Goal: Task Accomplishment & Management: Manage account settings

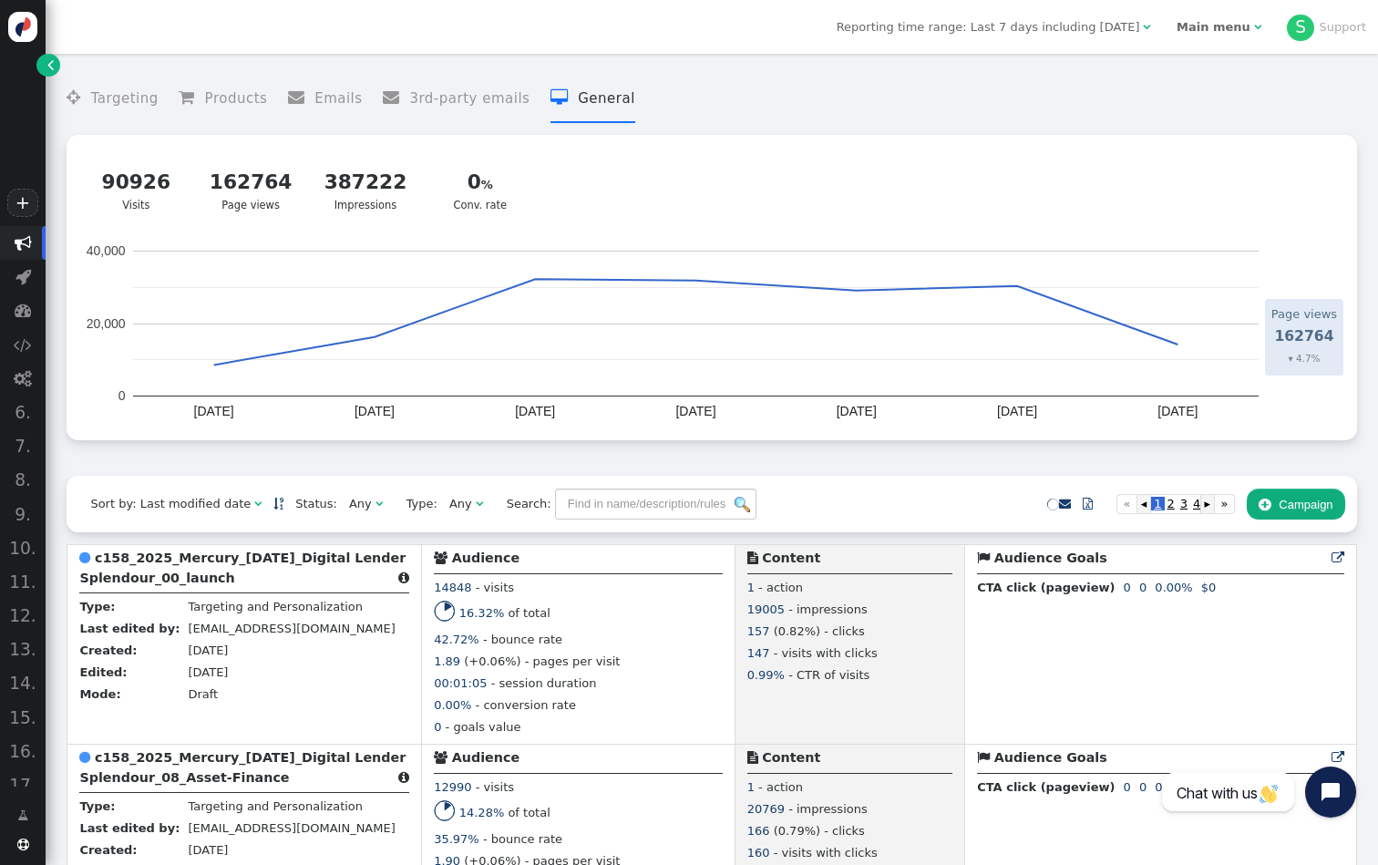
click at [1239, 34] on div "Main menu" at bounding box center [1213, 27] width 74 height 18
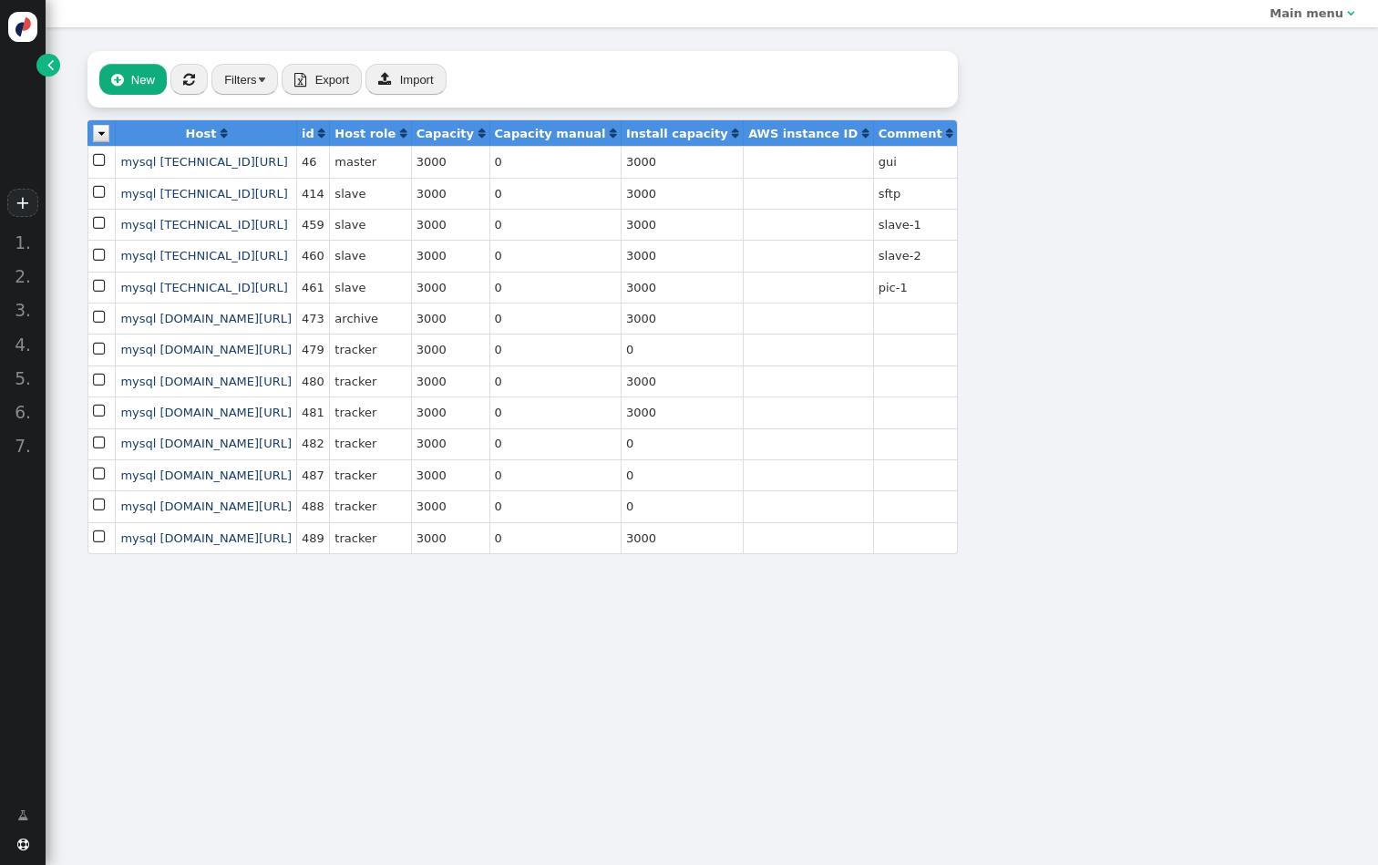
click at [54, 77] on div " New  « ◂ 1 ▸ » Filters  Export  Import Host  id  Host role  Capacity  …" at bounding box center [523, 302] width 954 height 550
click at [50, 75] on link "" at bounding box center [47, 65] width 23 height 23
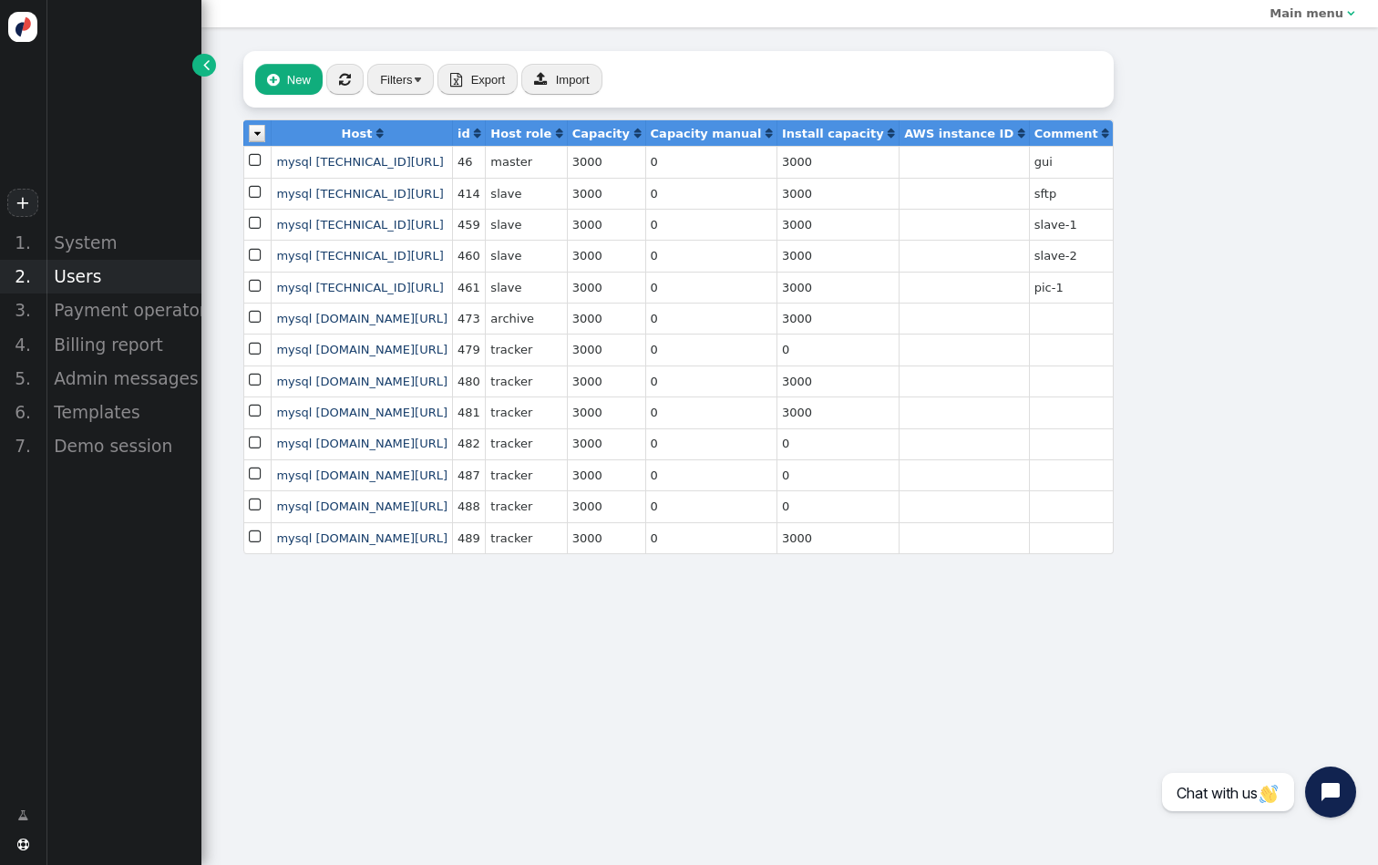
click at [89, 277] on div "Users" at bounding box center [124, 277] width 156 height 34
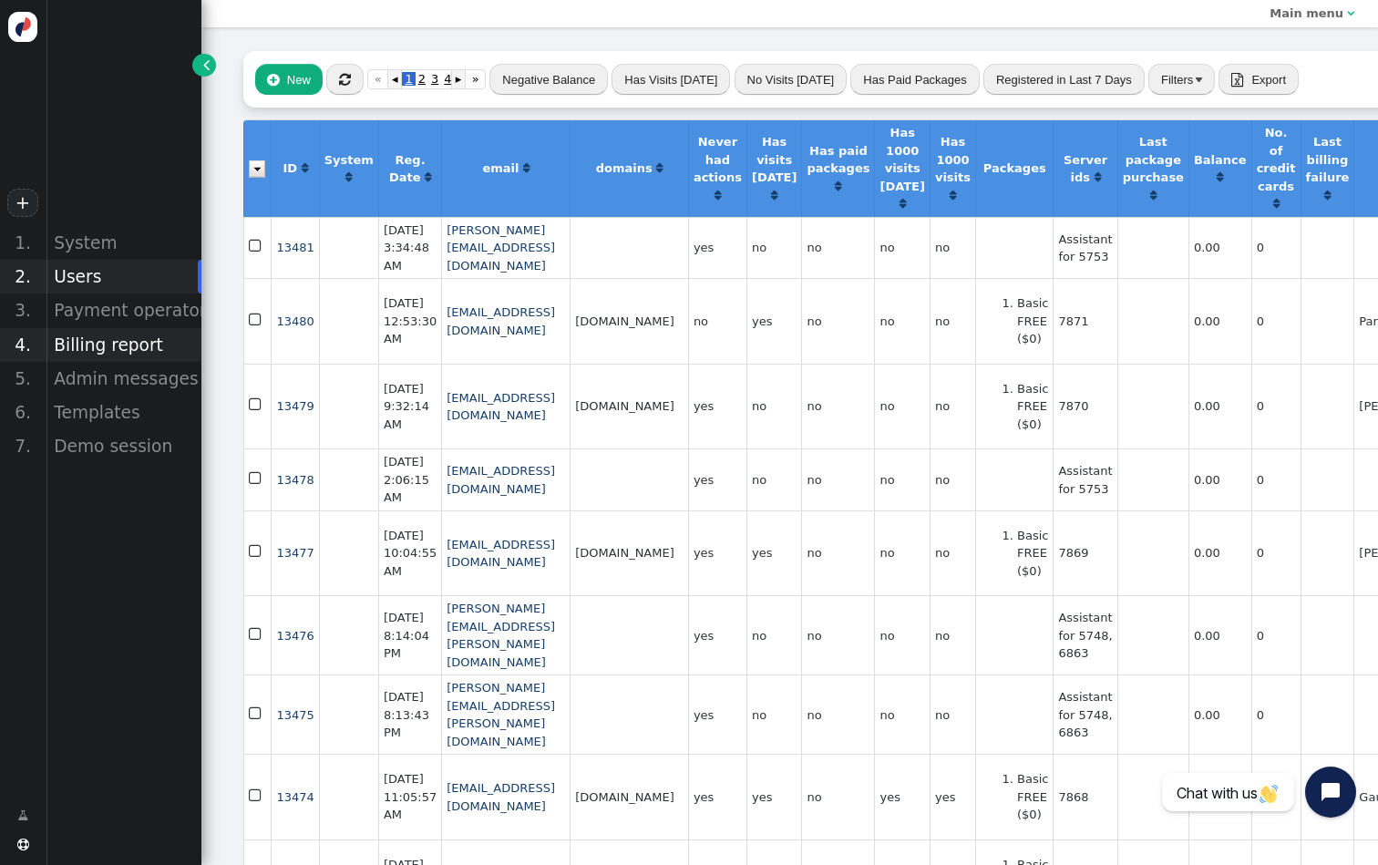
click at [119, 344] on div "Billing report" at bounding box center [124, 345] width 156 height 34
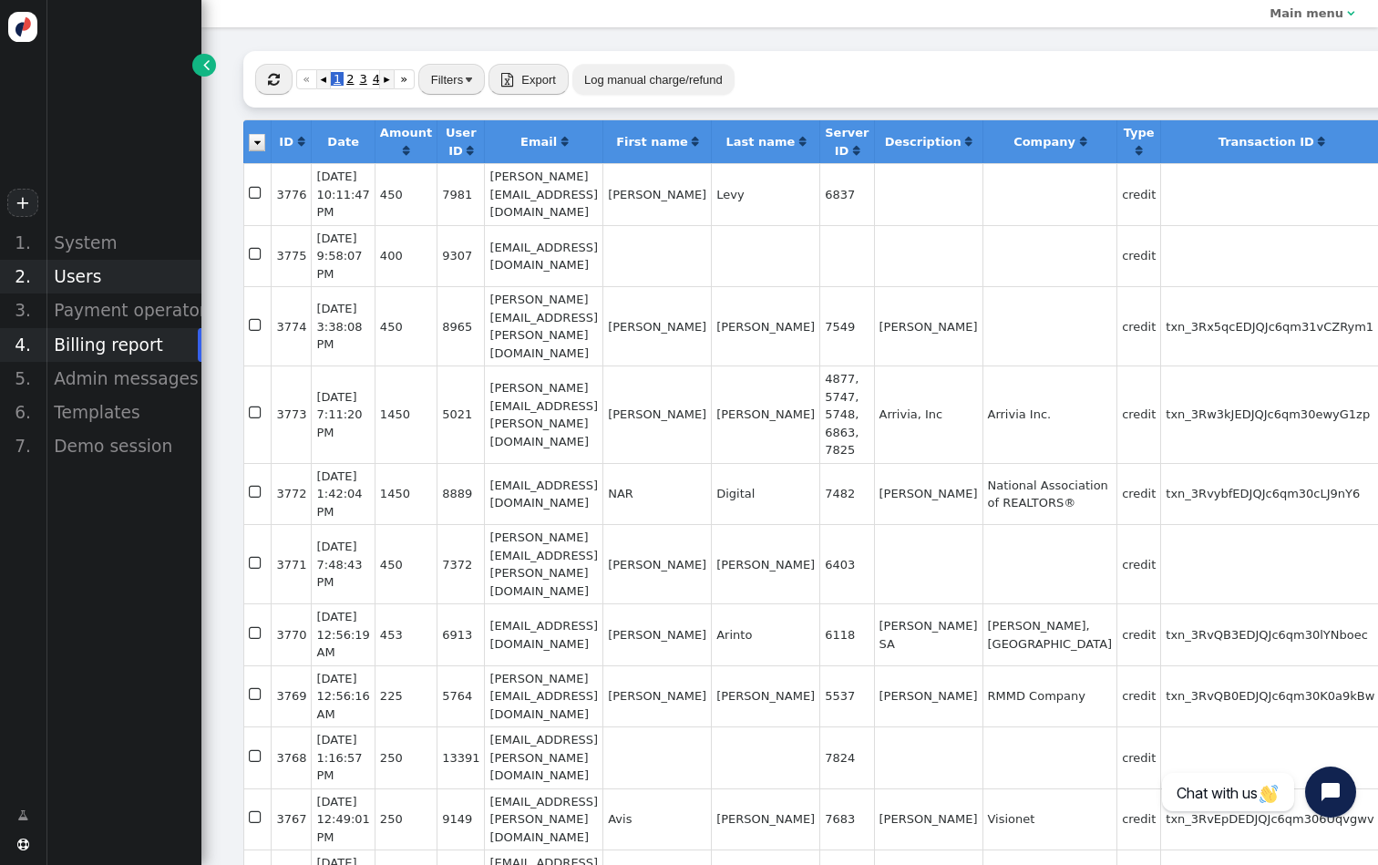
click at [108, 284] on div "Users" at bounding box center [124, 277] width 156 height 34
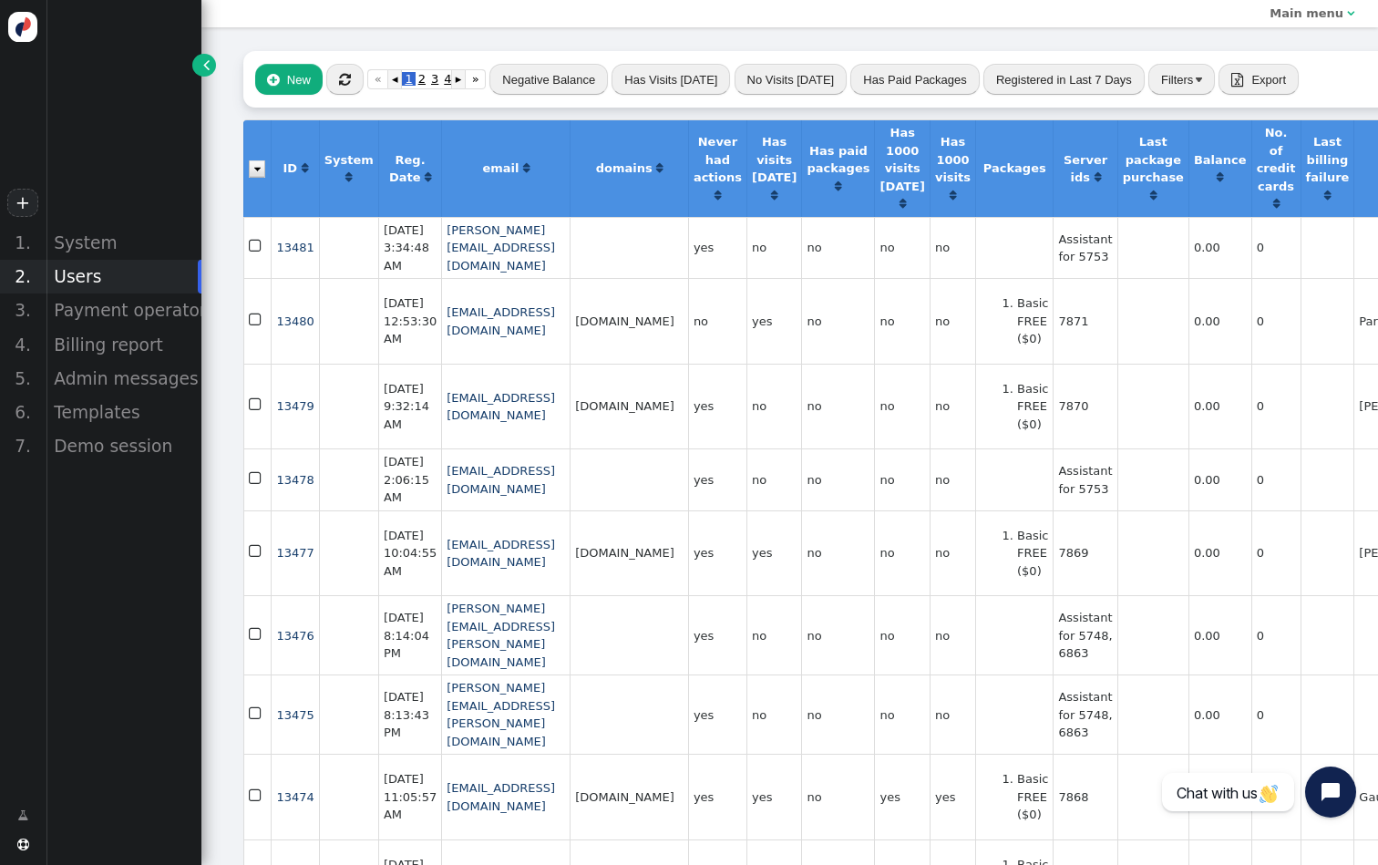
click at [545, 78] on button "Negative Balance" at bounding box center [548, 79] width 118 height 31
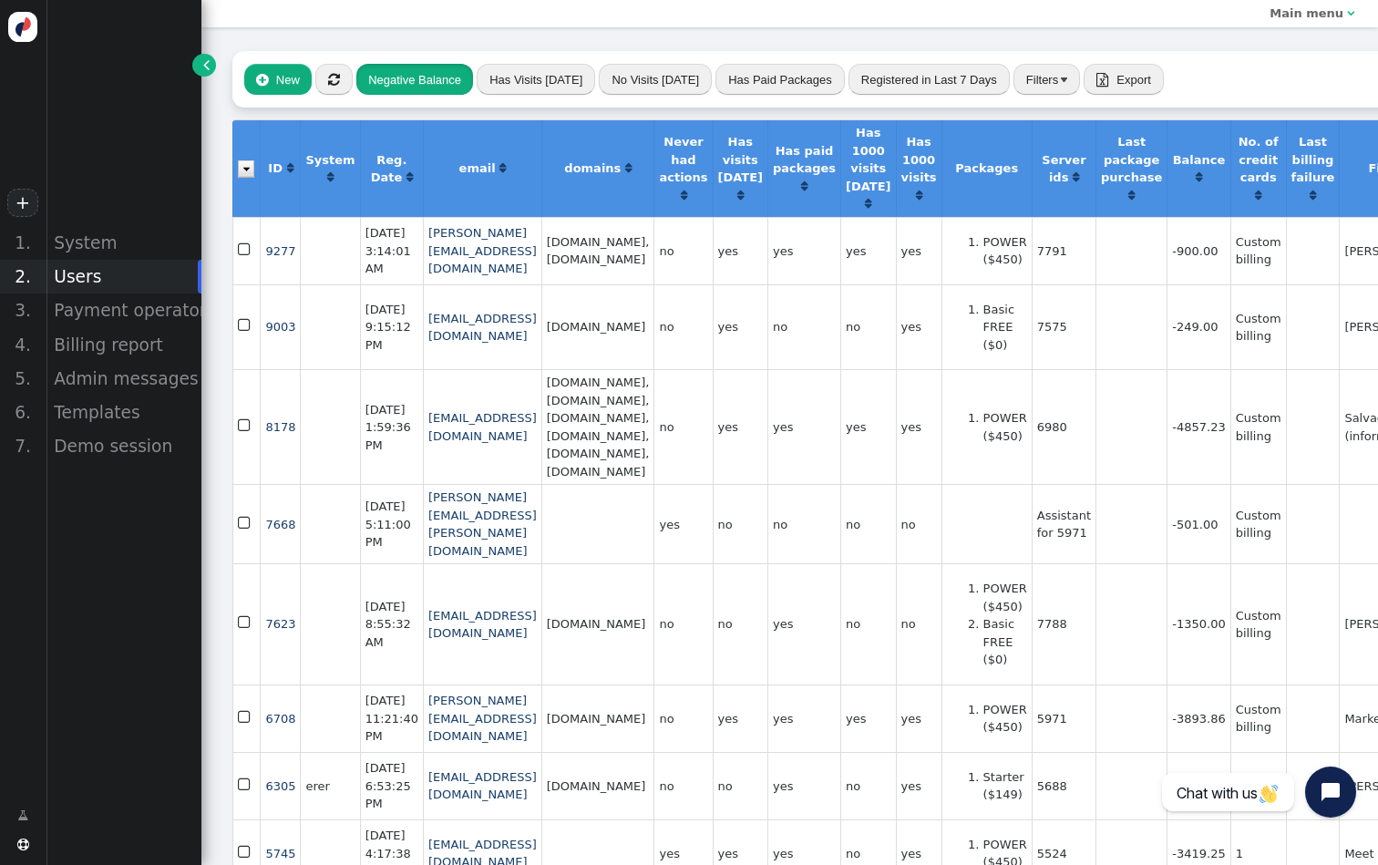
scroll to position [0, 11]
click at [1229, 250] on td "-900.00" at bounding box center [1197, 250] width 63 height 67
copy td "900.00"
drag, startPoint x: 566, startPoint y: 257, endPoint x: 421, endPoint y: 251, distance: 145.0
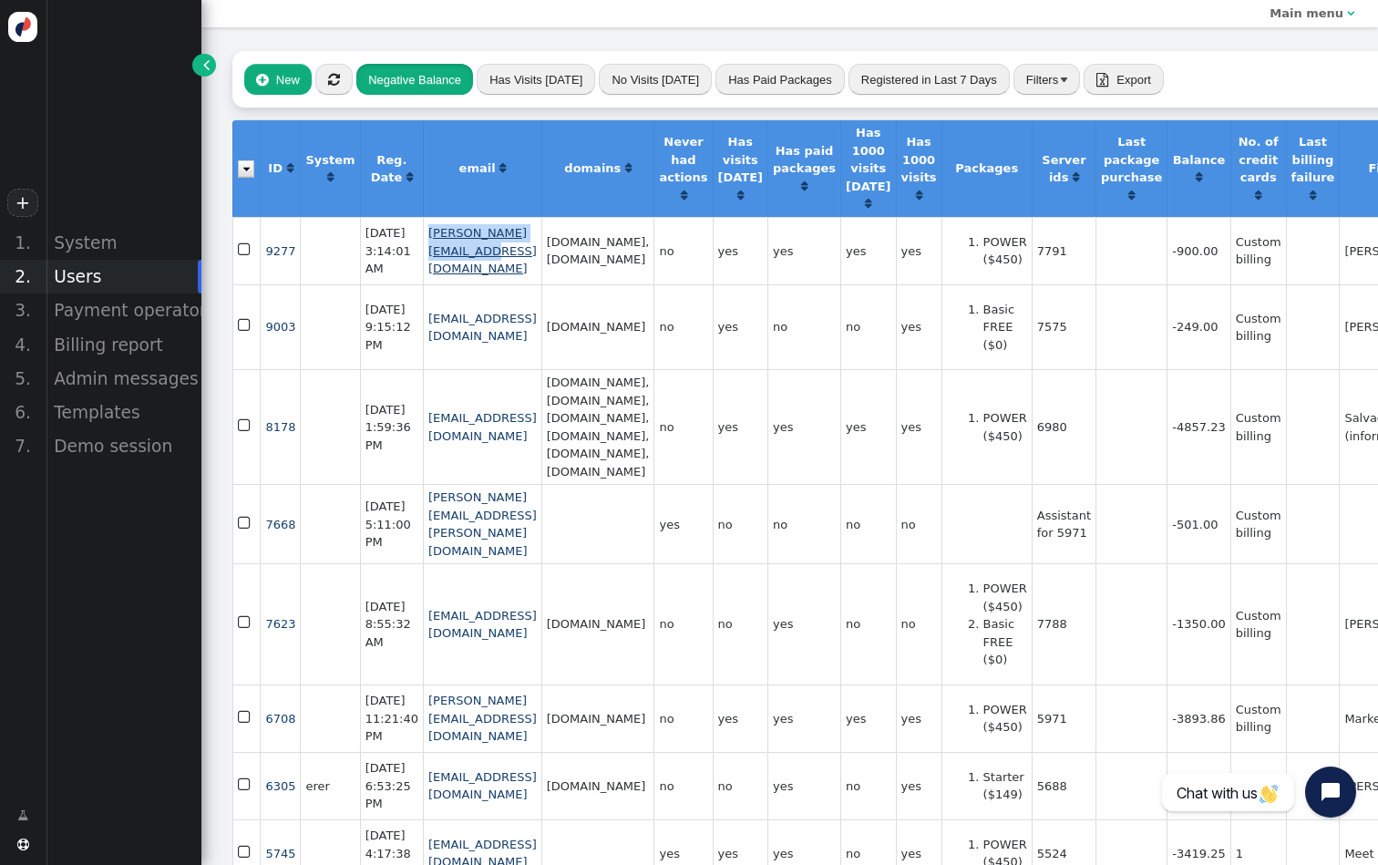
click at [423, 252] on td "sohail@spiraldirect.com" at bounding box center [482, 250] width 118 height 67
copy link "sohail@spiraldirect.com"
click at [136, 344] on div "Billing report" at bounding box center [124, 345] width 156 height 34
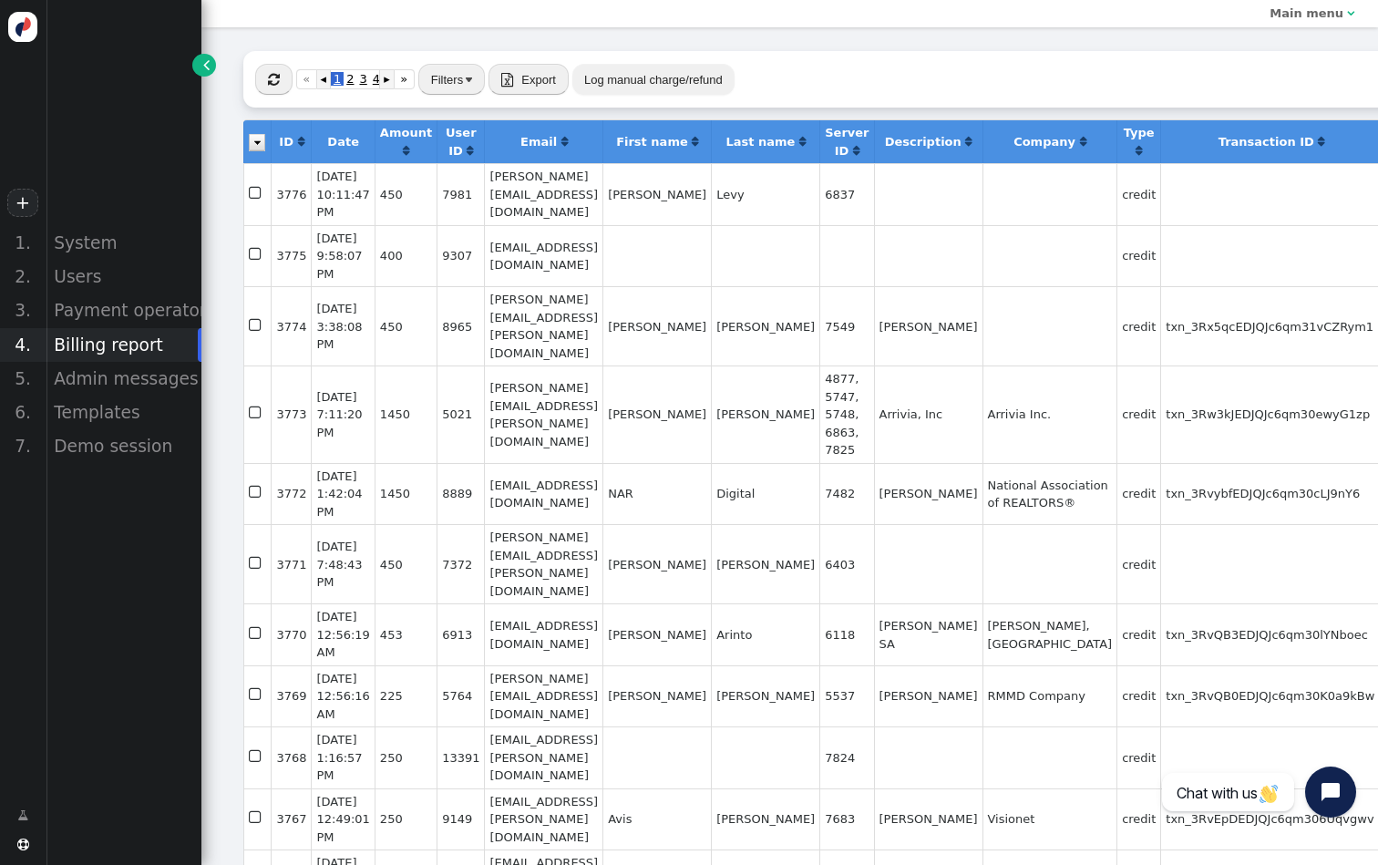
click at [591, 82] on button "Log manual charge/refund" at bounding box center [653, 79] width 162 height 31
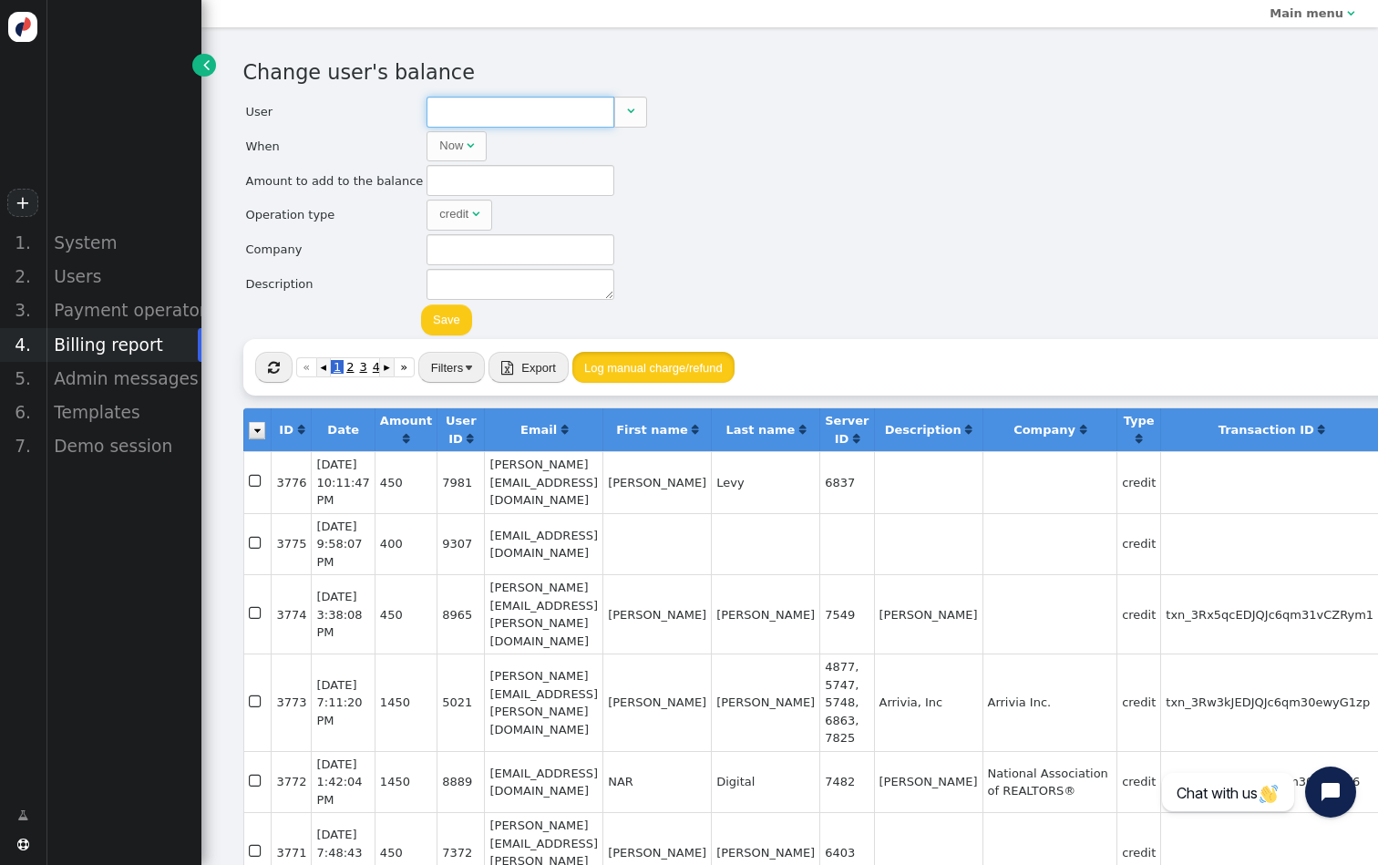
click at [521, 103] on input "text" at bounding box center [520, 112] width 188 height 31
paste input "sohail@spiraldirect.com"
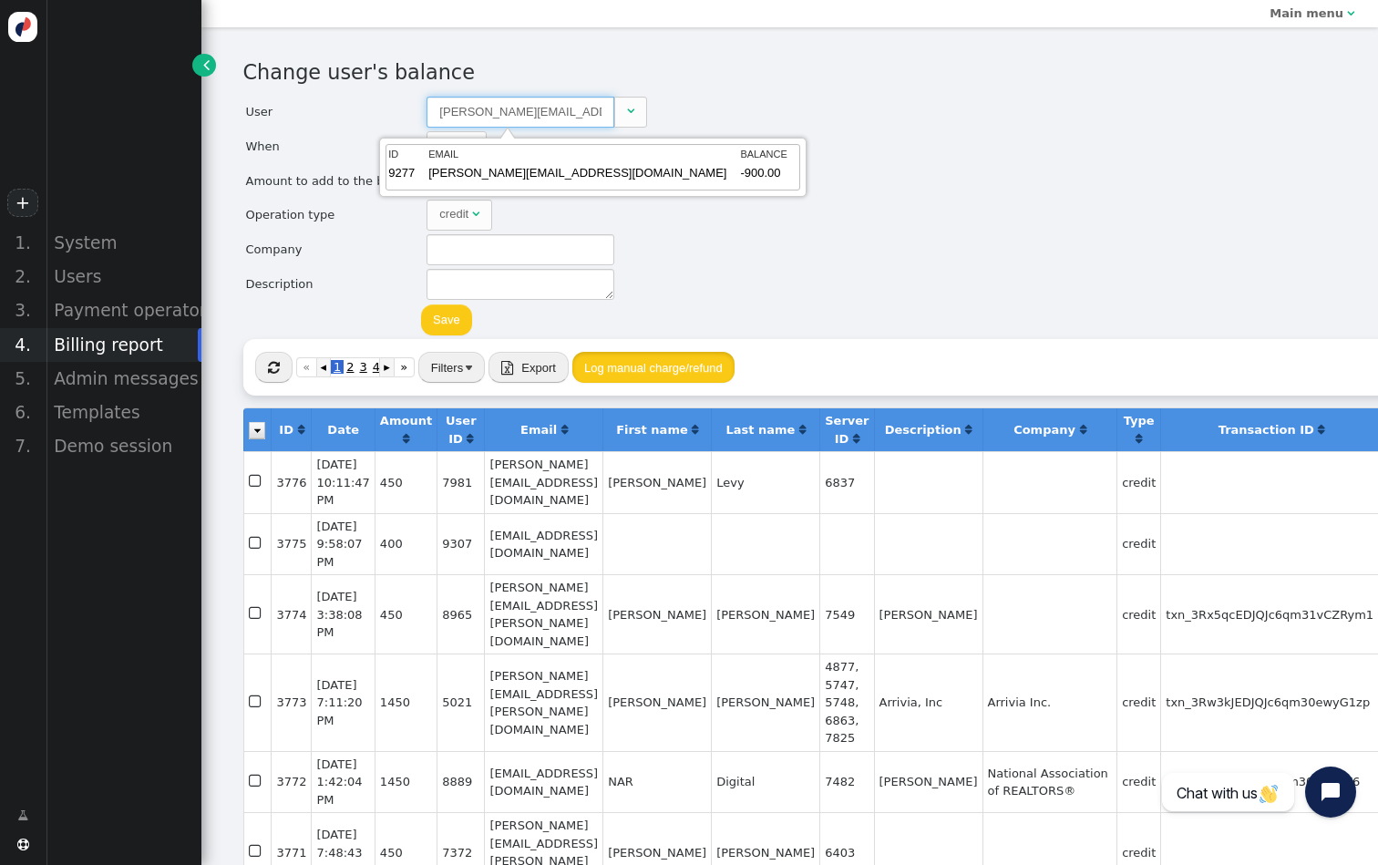
type input "9277"
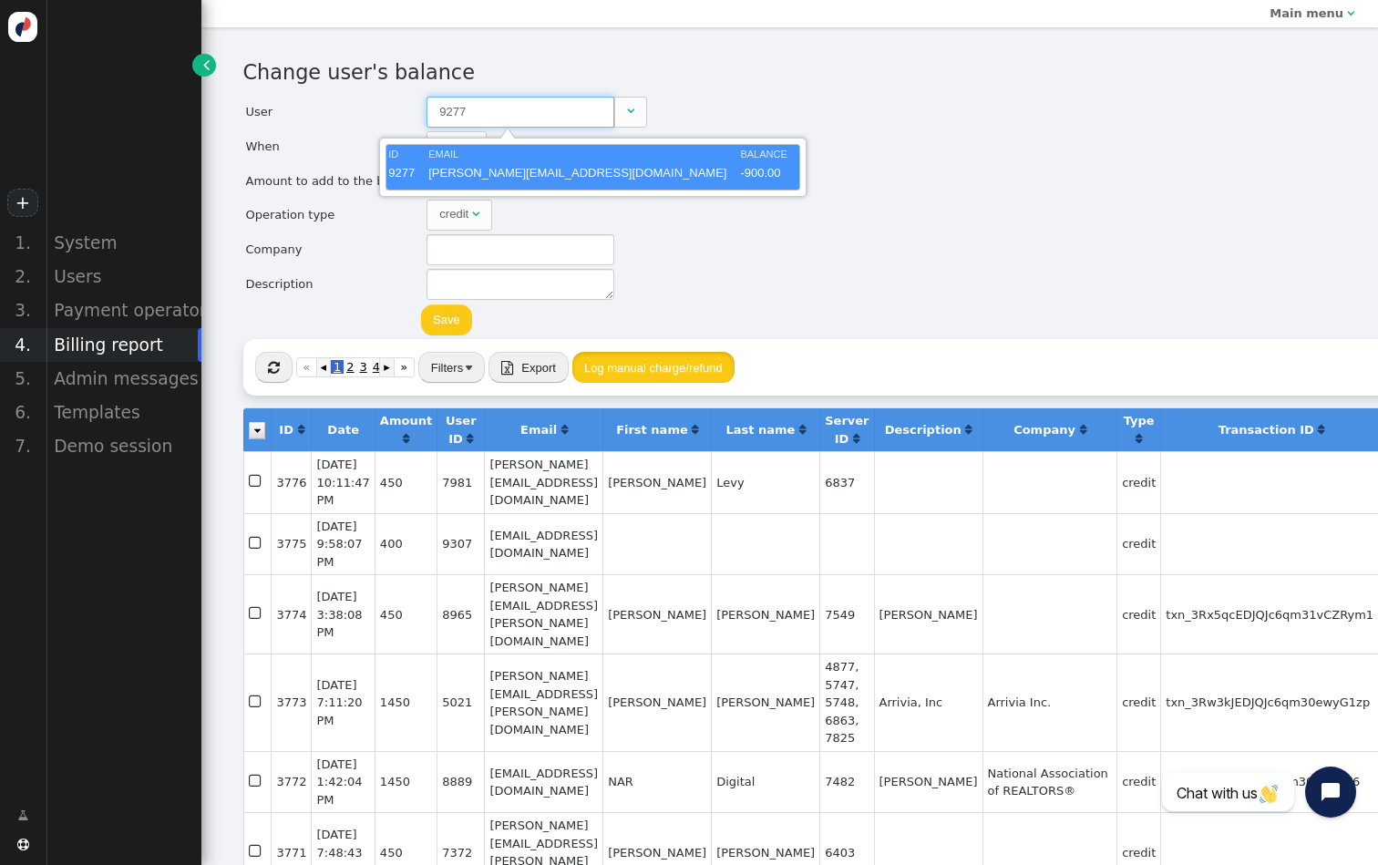
click at [473, 163] on table "ID EMAIL BALANCE 9277 sohail@spiraldirect.com -900.00" at bounding box center [592, 167] width 413 height 45
click at [774, 201] on div "Change user's balance User 9277  When Now  month dd , yyyy HH : MM : SS AM ▲ …" at bounding box center [789, 198] width 1093 height 282
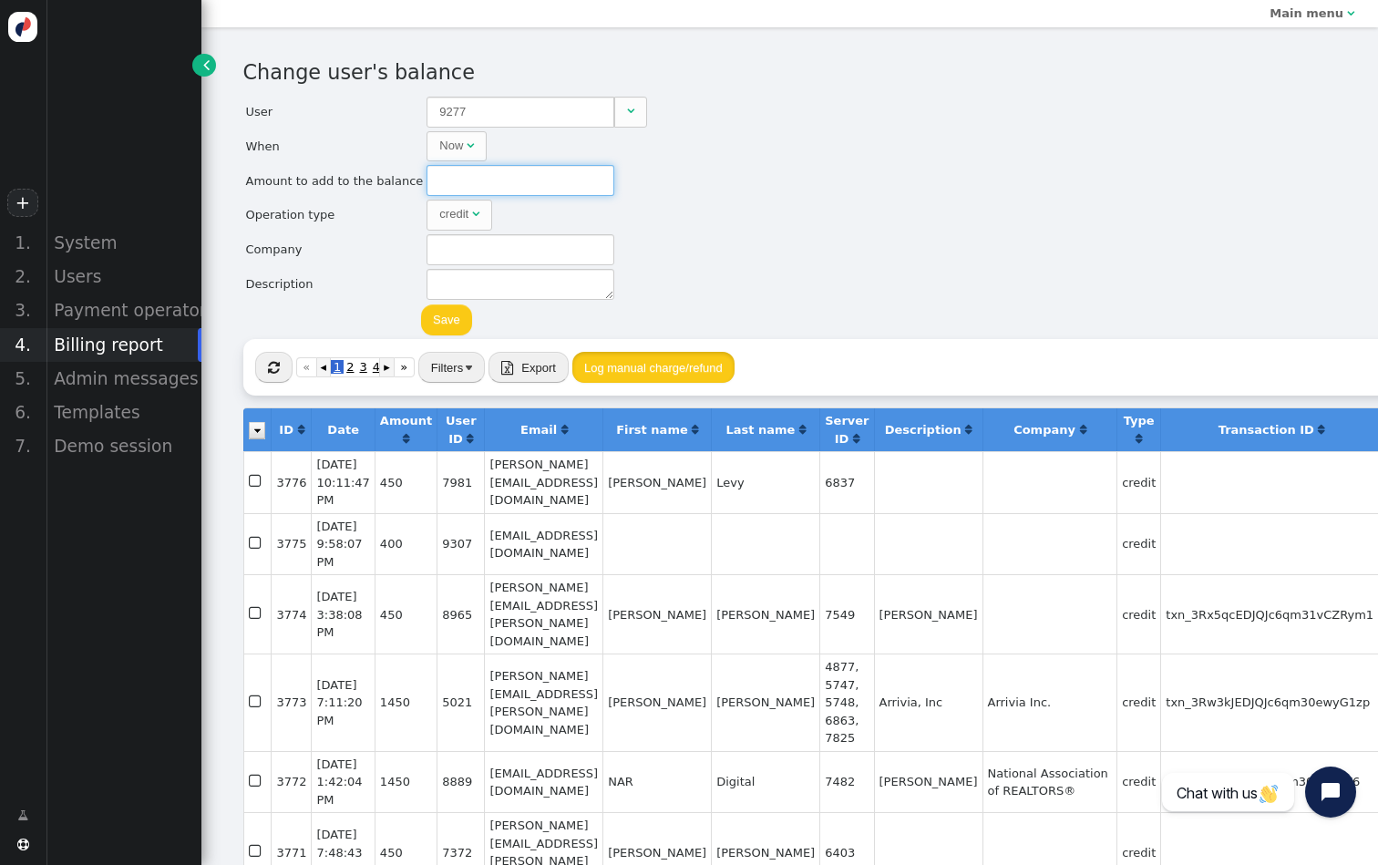
click at [528, 171] on input "text" at bounding box center [520, 180] width 188 height 31
type input "900"
click at [443, 310] on button "Save" at bounding box center [446, 319] width 51 height 31
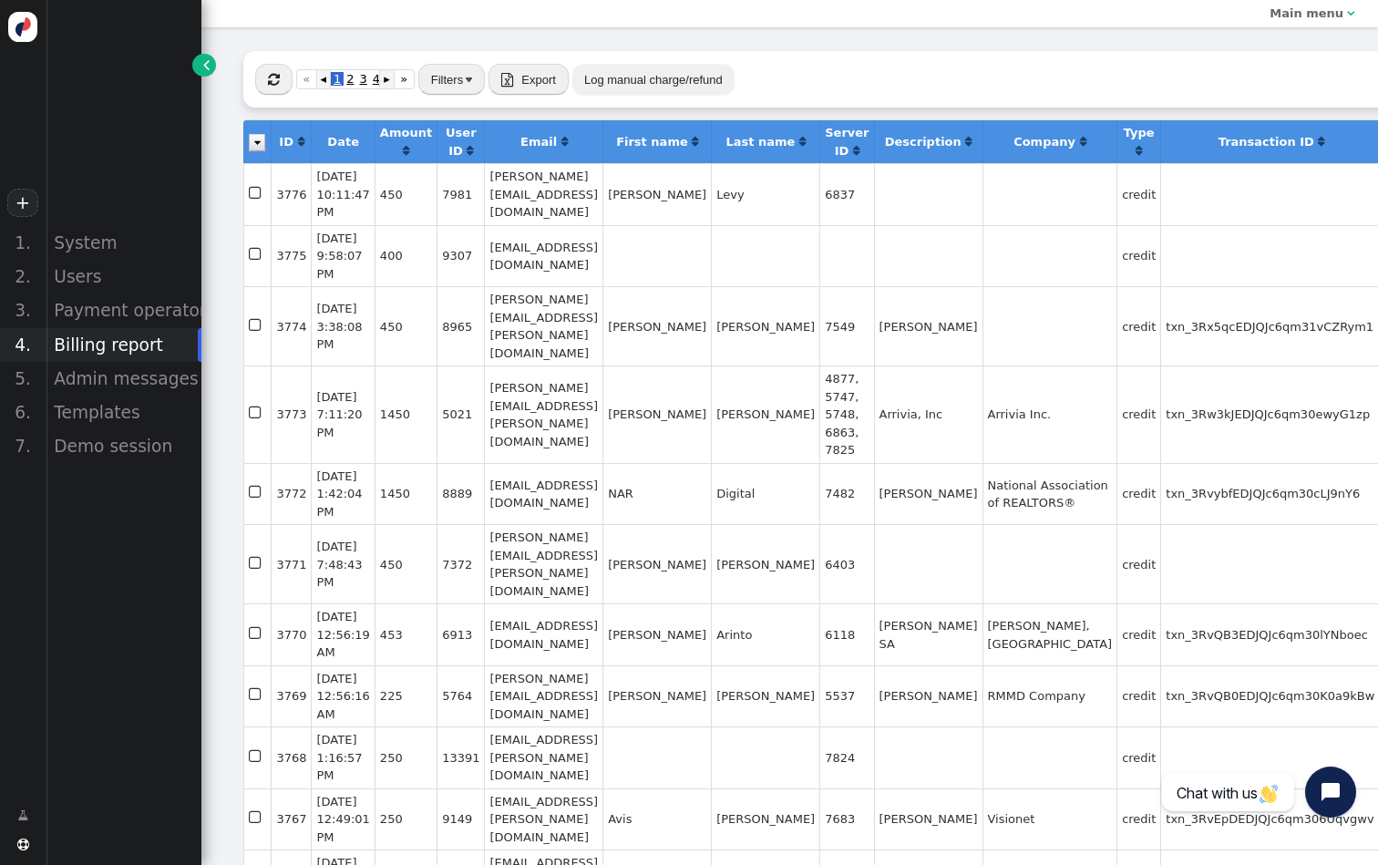
click at [276, 83] on span "" at bounding box center [274, 80] width 12 height 14
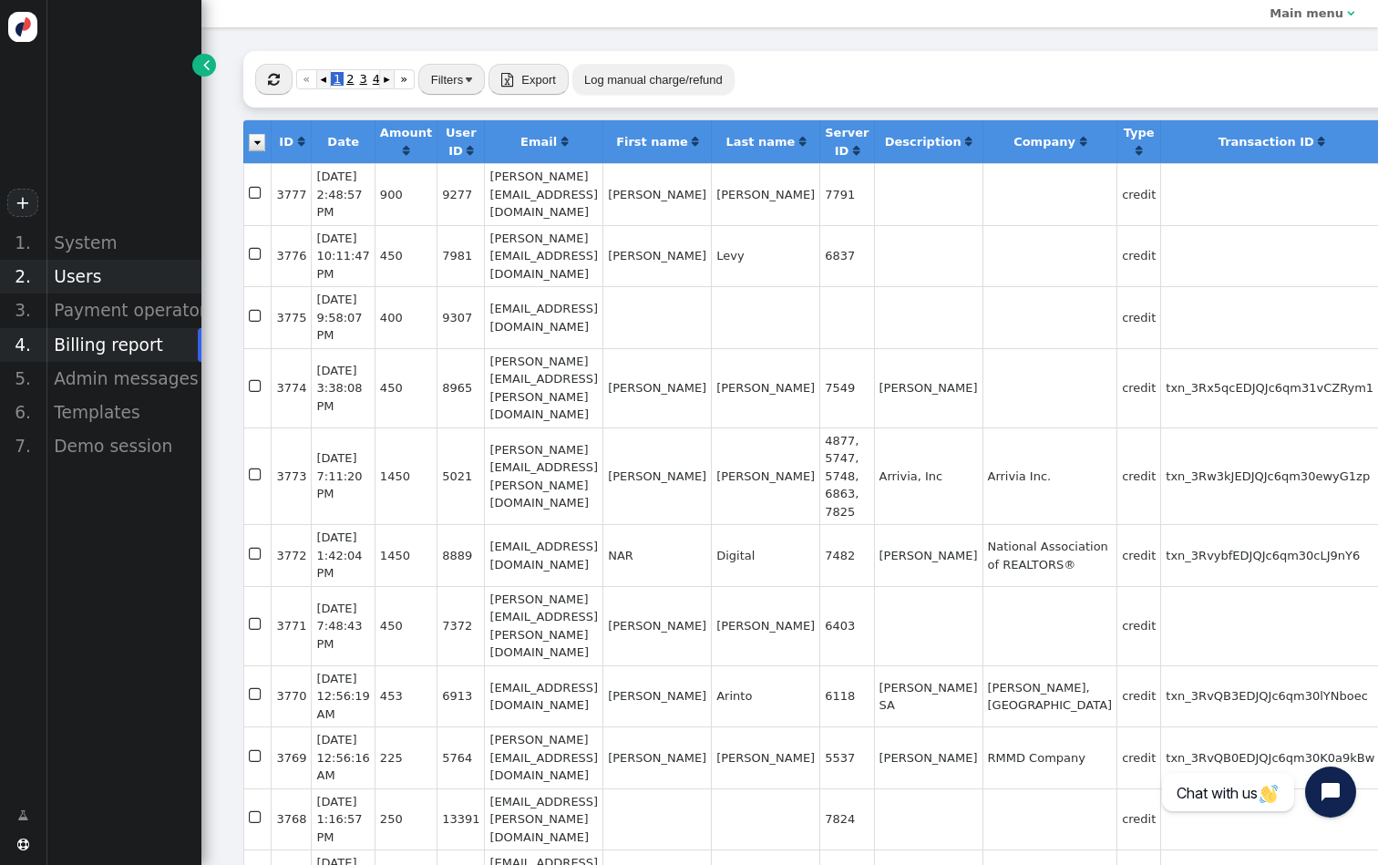
click at [118, 270] on div "Users" at bounding box center [124, 277] width 156 height 34
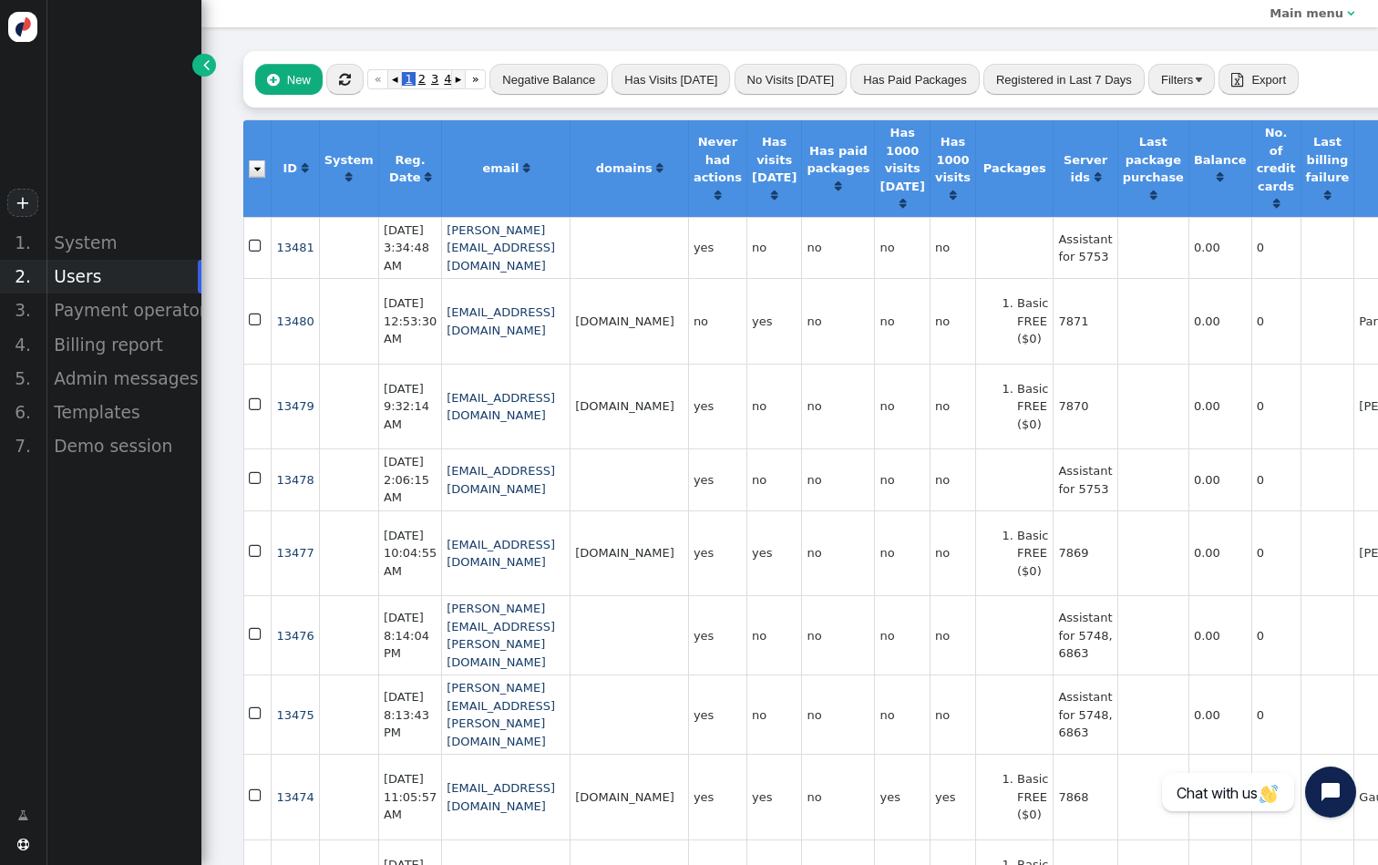
click at [345, 69] on button "" at bounding box center [344, 79] width 37 height 31
